Goal: Information Seeking & Learning: Learn about a topic

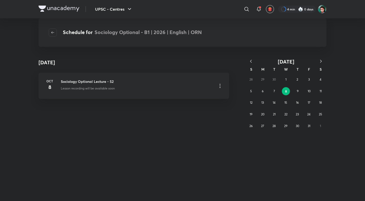
click at [252, 62] on icon "button" at bounding box center [251, 61] width 2 height 3
click at [252, 62] on button "button" at bounding box center [251, 61] width 11 height 6
click at [319, 63] on icon "button" at bounding box center [321, 61] width 5 height 5
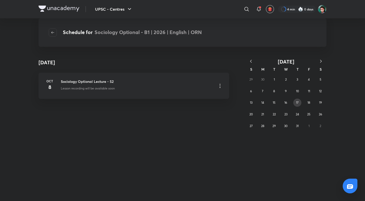
click at [300, 102] on button "17" at bounding box center [298, 102] width 8 height 8
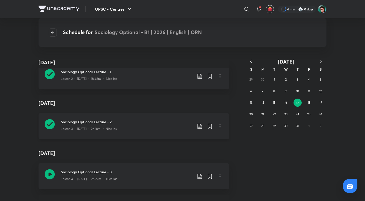
scroll to position [60, 0]
click at [98, 122] on h3 "Sociology Optional Lecture - 2" at bounding box center [127, 121] width 132 height 5
